Goal: Information Seeking & Learning: Learn about a topic

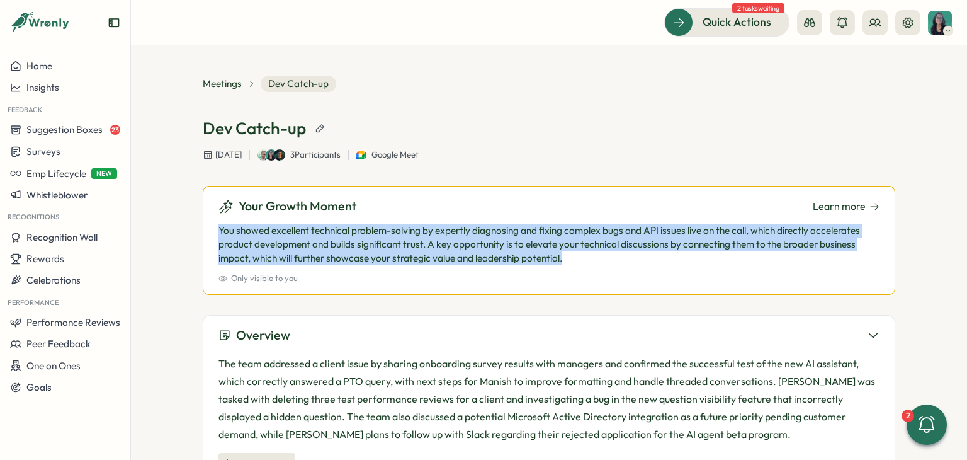
drag, startPoint x: 216, startPoint y: 230, endPoint x: 620, endPoint y: 256, distance: 404.9
click at [620, 256] on p "You showed excellent technical problem-solving by expertly diagnosing and fixin…" at bounding box center [548, 244] width 661 height 42
click at [561, 262] on p "You showed excellent technical problem-solving by expertly diagnosing and fixin…" at bounding box center [548, 244] width 661 height 42
click at [558, 260] on p "You showed excellent technical problem-solving by expertly diagnosing and fixin…" at bounding box center [548, 244] width 661 height 42
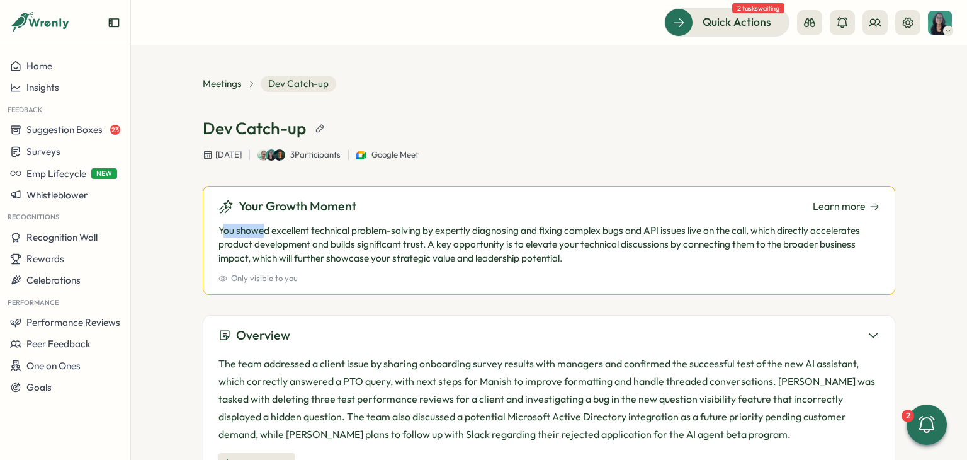
drag, startPoint x: 222, startPoint y: 235, endPoint x: 259, endPoint y: 236, distance: 37.2
click at [259, 236] on p "You showed excellent technical problem-solving by expertly diagnosing and fixin…" at bounding box center [548, 244] width 661 height 42
click at [251, 234] on p "You showed excellent technical problem-solving by expertly diagnosing and fixin…" at bounding box center [548, 244] width 661 height 42
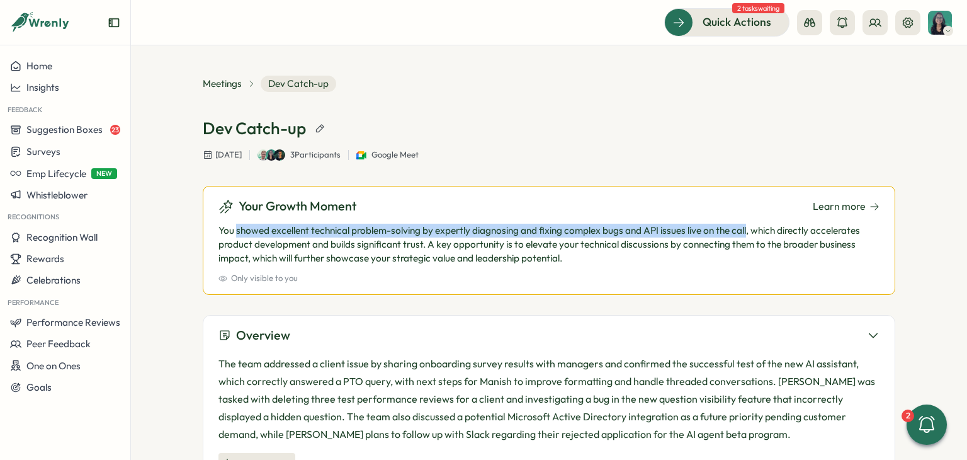
drag, startPoint x: 232, startPoint y: 231, endPoint x: 747, endPoint y: 227, distance: 514.9
click at [747, 227] on p "You showed excellent technical problem-solving by expertly diagnosing and fixin…" at bounding box center [548, 244] width 661 height 42
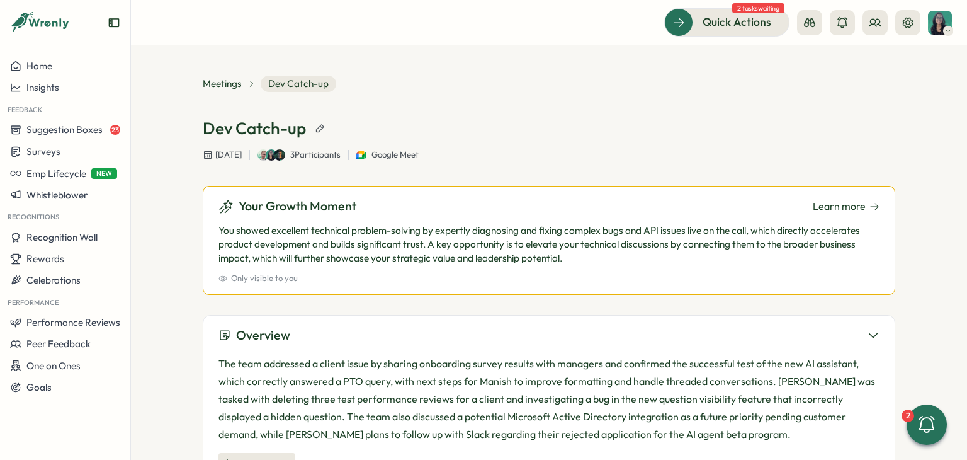
click at [754, 235] on p "You showed excellent technical problem-solving by expertly diagnosing and fixin…" at bounding box center [548, 244] width 661 height 42
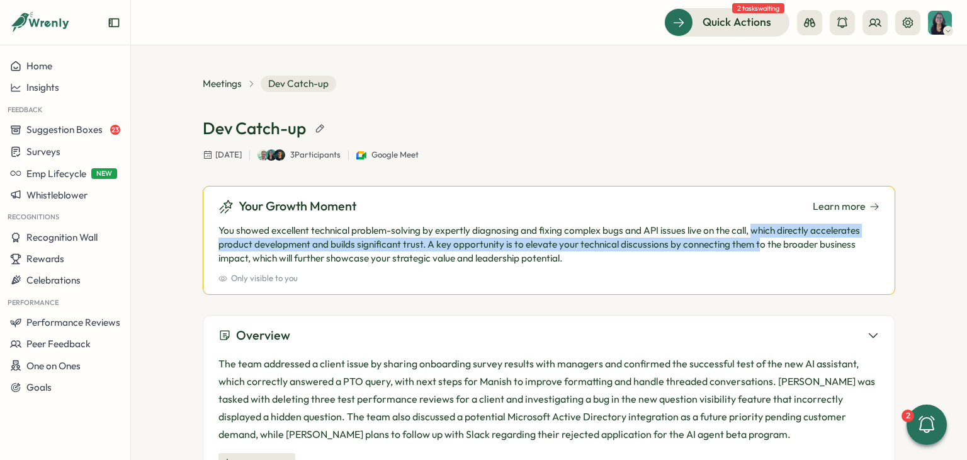
drag, startPoint x: 753, startPoint y: 233, endPoint x: 755, endPoint y: 242, distance: 9.2
click at [755, 242] on p "You showed excellent technical problem-solving by expertly diagnosing and fixin…" at bounding box center [548, 244] width 661 height 42
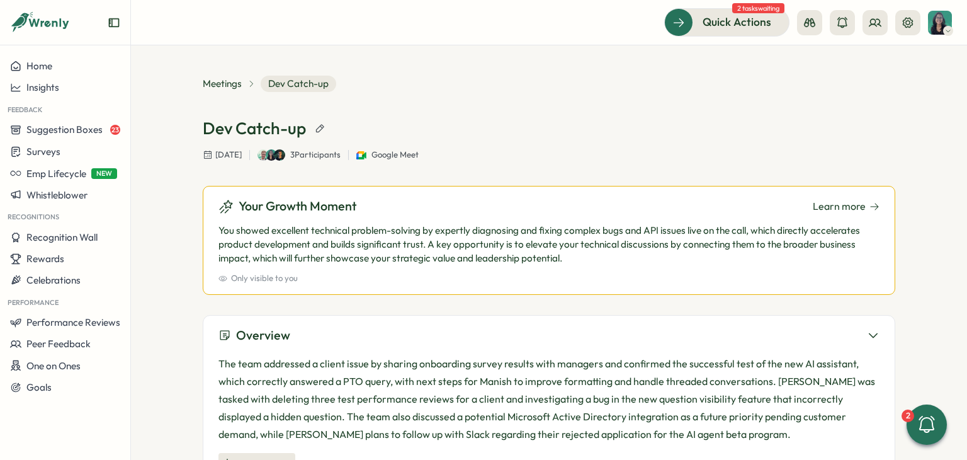
click at [465, 232] on p "You showed excellent technical problem-solving by expertly diagnosing and fixin…" at bounding box center [548, 244] width 661 height 42
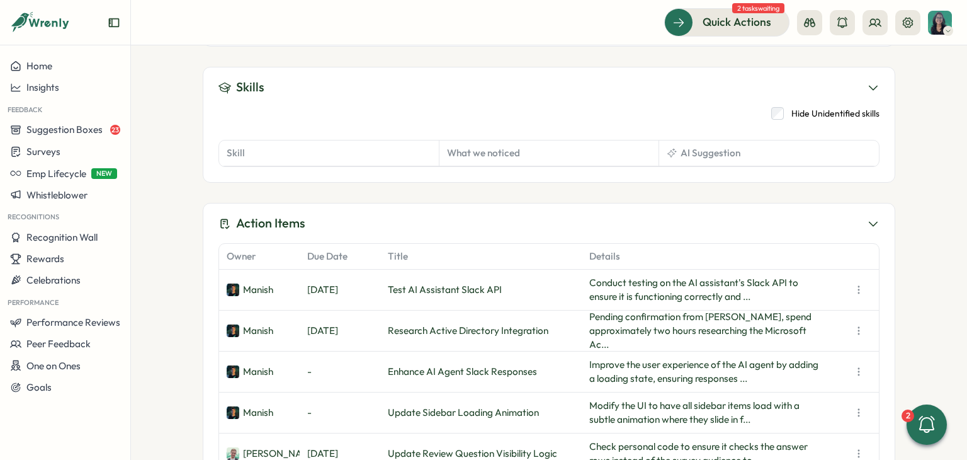
scroll to position [189, 0]
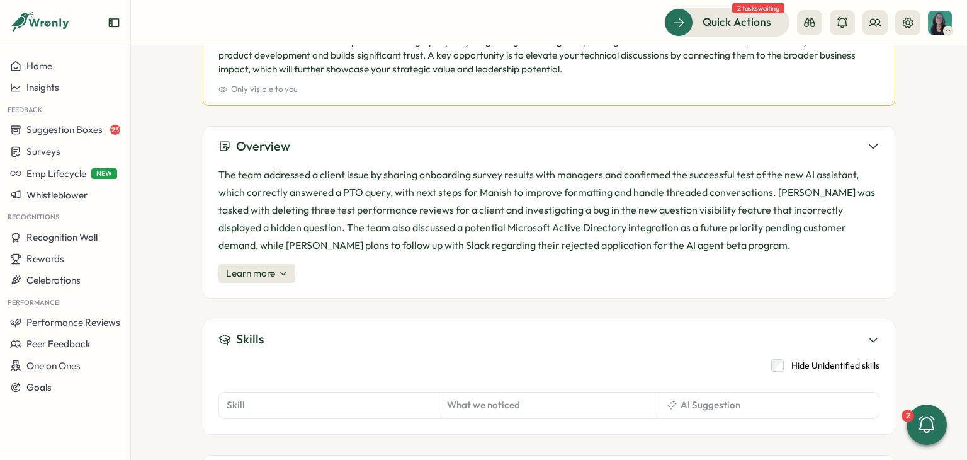
click at [950, 30] on icon at bounding box center [948, 31] width 6 height 10
click at [936, 60] on div "Edit Profile" at bounding box center [919, 62] width 62 height 14
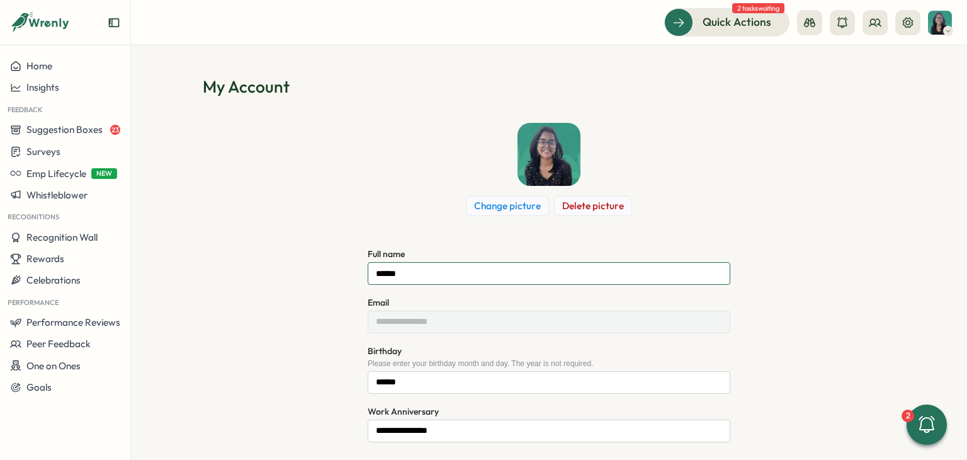
click at [529, 268] on input "******" at bounding box center [549, 273] width 363 height 23
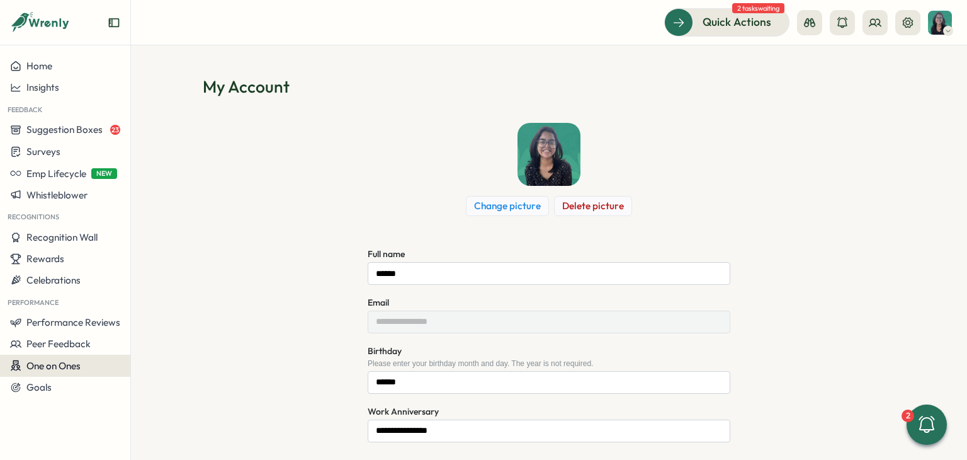
click at [97, 365] on div "One on Ones" at bounding box center [65, 365] width 110 height 12
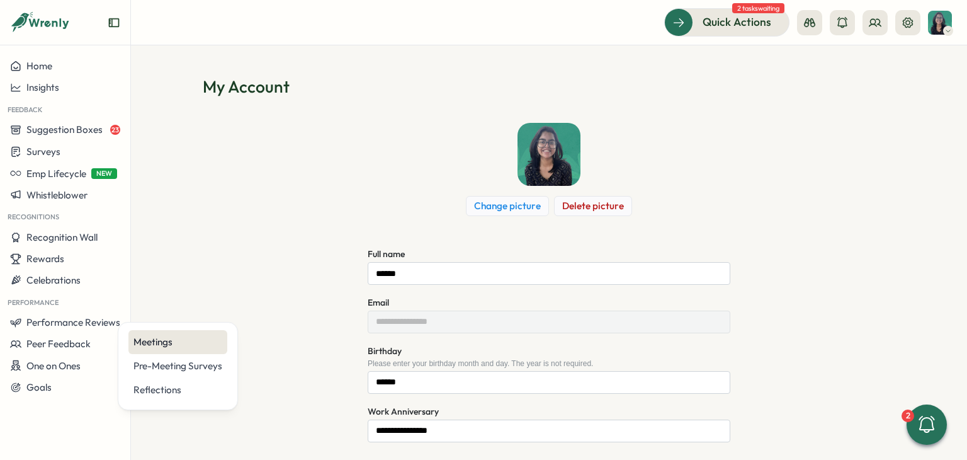
click at [183, 335] on div "Meetings" at bounding box center [177, 342] width 89 height 14
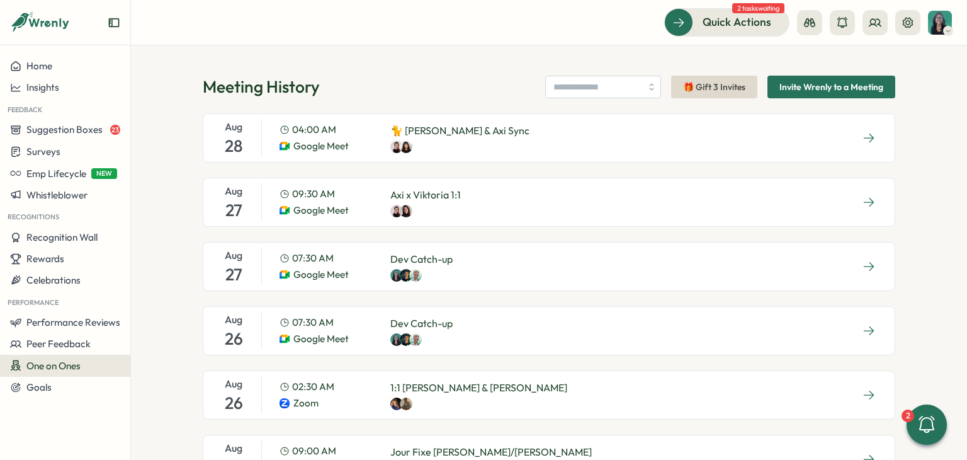
click at [560, 265] on div "[DATE] 07:30 AM Google Meet Dev Catch-up" at bounding box center [549, 266] width 692 height 49
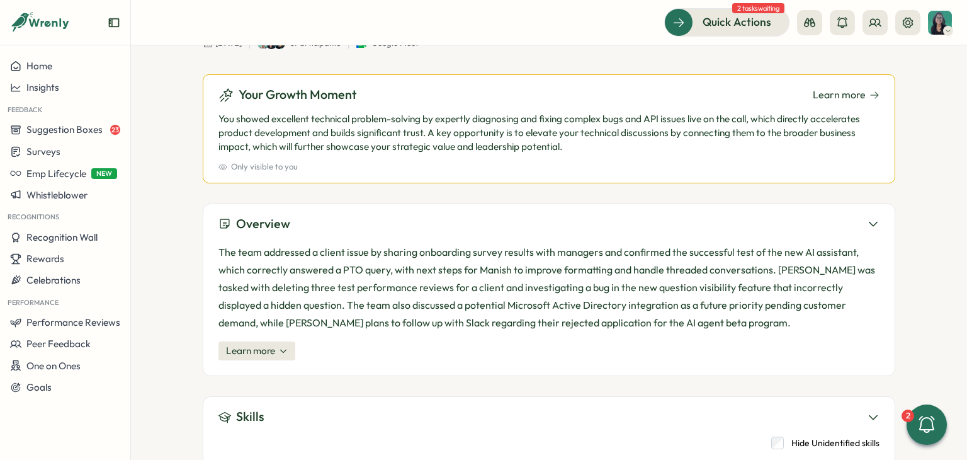
scroll to position [189, 0]
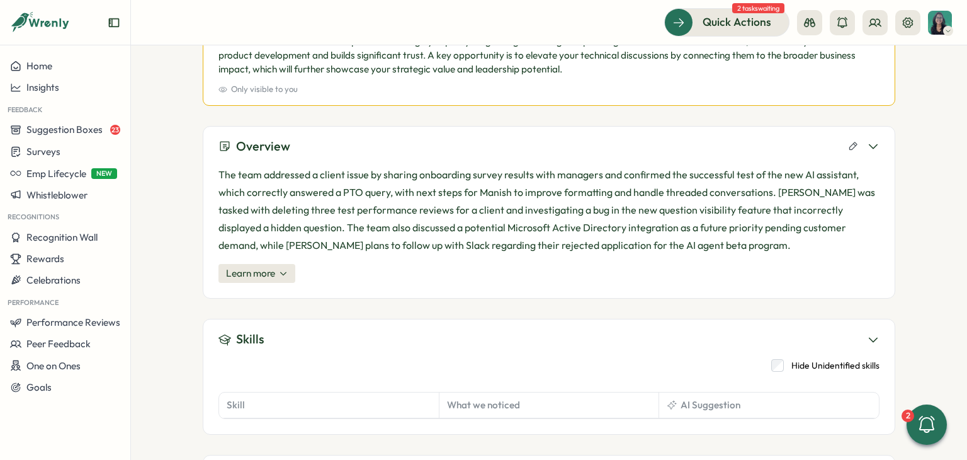
click at [264, 272] on span "Learn more" at bounding box center [250, 273] width 49 height 14
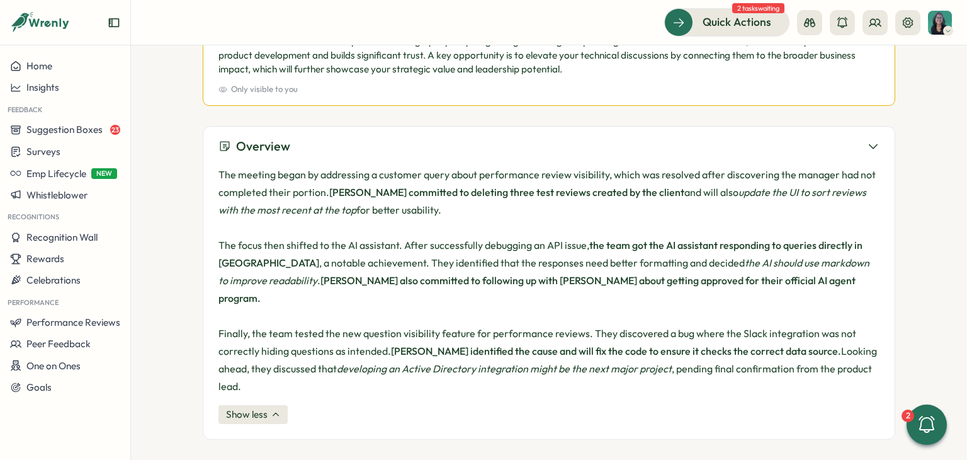
scroll to position [0, 0]
